Goal: Information Seeking & Learning: Find specific fact

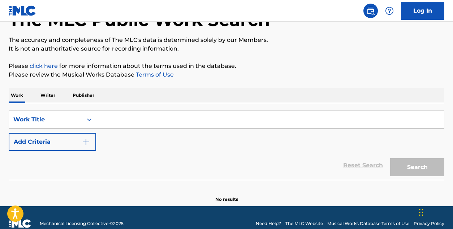
scroll to position [62, 0]
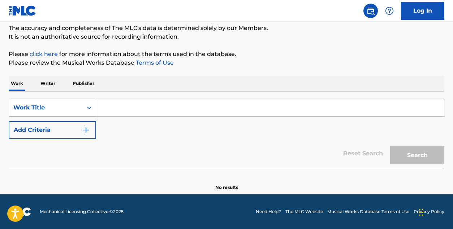
click at [58, 108] on div "Work Title" at bounding box center [45, 107] width 65 height 9
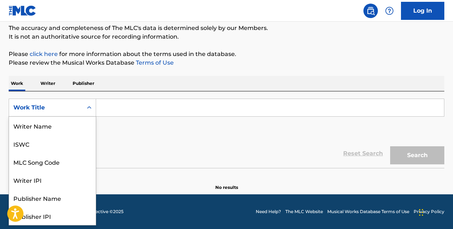
scroll to position [36, 0]
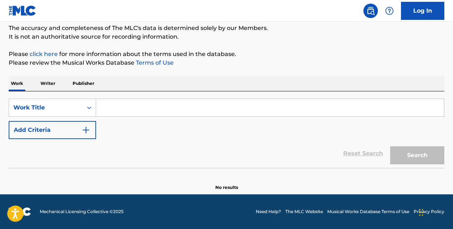
click at [146, 99] on input "Search Form" at bounding box center [270, 107] width 348 height 17
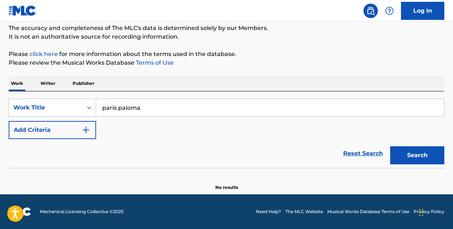
type input "paris paloma"
click at [185, 140] on div "Reset Search Search" at bounding box center [227, 153] width 436 height 29
click at [425, 152] on button "Search" at bounding box center [417, 155] width 54 height 18
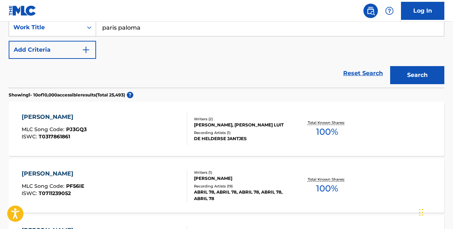
scroll to position [157, 0]
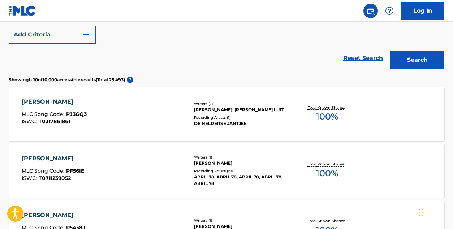
click at [255, 116] on div "Writers ( 2 ) [PERSON_NAME], [PERSON_NAME] LUIT Recording Artists ( 1 ) DE [PER…" at bounding box center [238, 114] width 103 height 26
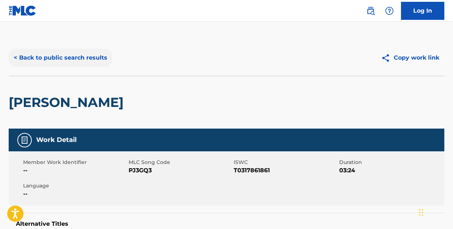
click at [37, 55] on button "< Back to public search results" at bounding box center [61, 58] width 104 height 18
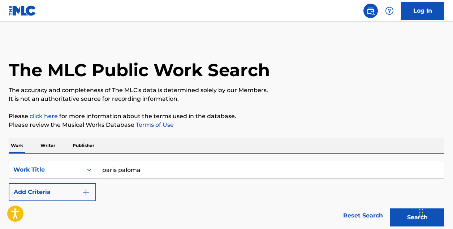
click at [131, 165] on input "paris paloma" at bounding box center [270, 169] width 348 height 17
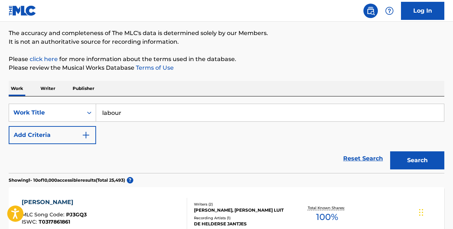
scroll to position [62, 0]
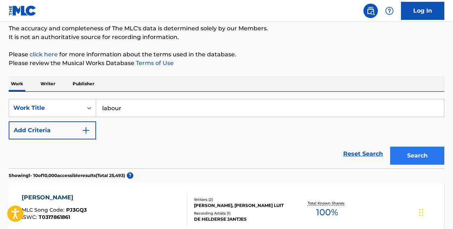
type input "labour"
click at [410, 153] on button "Search" at bounding box center [417, 156] width 54 height 18
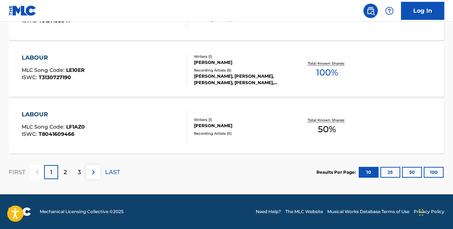
scroll to position [0, 0]
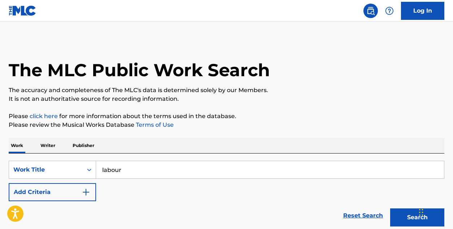
click at [151, 162] on input "labour" at bounding box center [270, 169] width 348 height 17
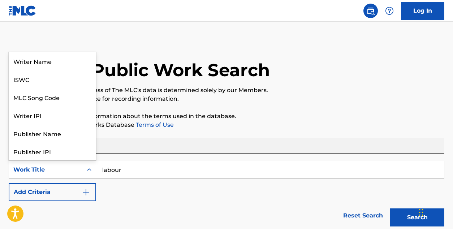
click at [56, 167] on div "Work Title" at bounding box center [45, 169] width 65 height 9
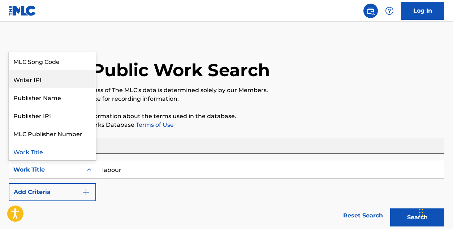
click at [58, 75] on div "Writer IPI" at bounding box center [52, 79] width 87 height 18
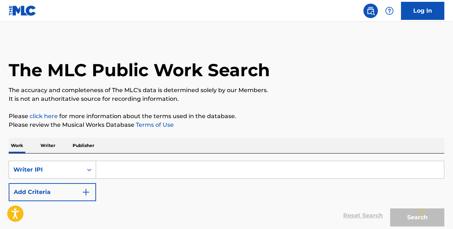
click at [50, 169] on div "Writer IPI" at bounding box center [45, 169] width 65 height 9
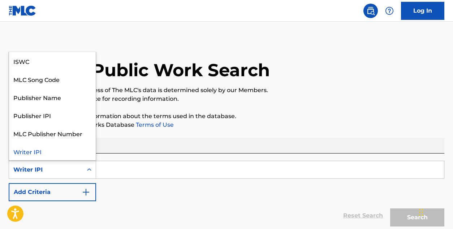
scroll to position [0, 0]
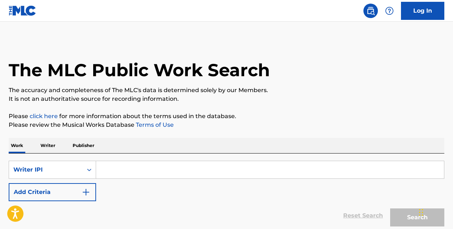
click at [164, 142] on div "Work Writer Publisher" at bounding box center [227, 145] width 436 height 15
click at [46, 149] on p "Writer" at bounding box center [47, 145] width 19 height 15
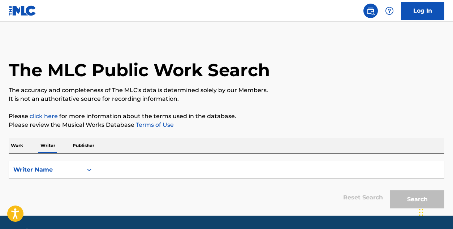
click at [130, 168] on input "Search Form" at bounding box center [270, 169] width 348 height 17
paste input "Paris [PERSON_NAME]"
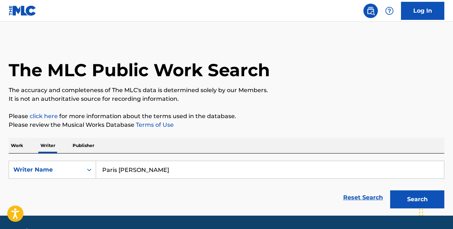
scroll to position [21, 0]
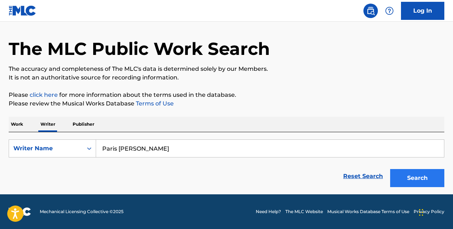
type input "Paris [PERSON_NAME]"
click at [414, 180] on button "Search" at bounding box center [417, 178] width 54 height 18
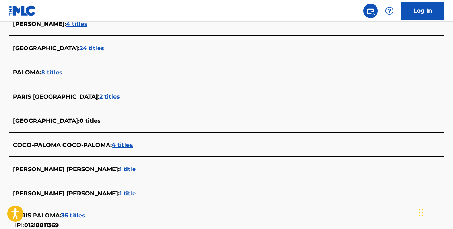
scroll to position [293, 0]
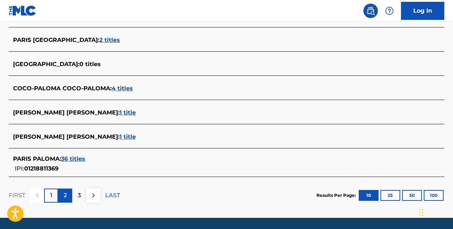
click at [66, 199] on p "2" at bounding box center [65, 195] width 3 height 9
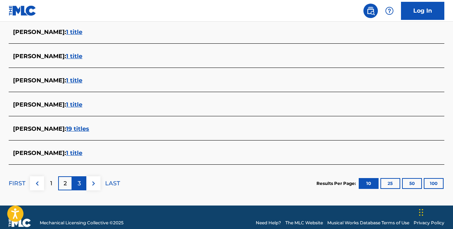
click at [81, 183] on div "3" at bounding box center [79, 183] width 14 height 14
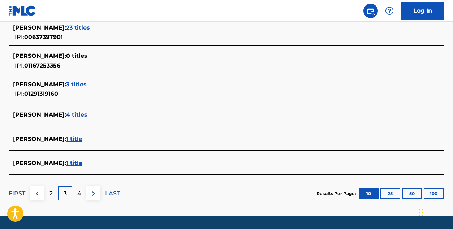
scroll to position [0, 0]
